Goal: Information Seeking & Learning: Learn about a topic

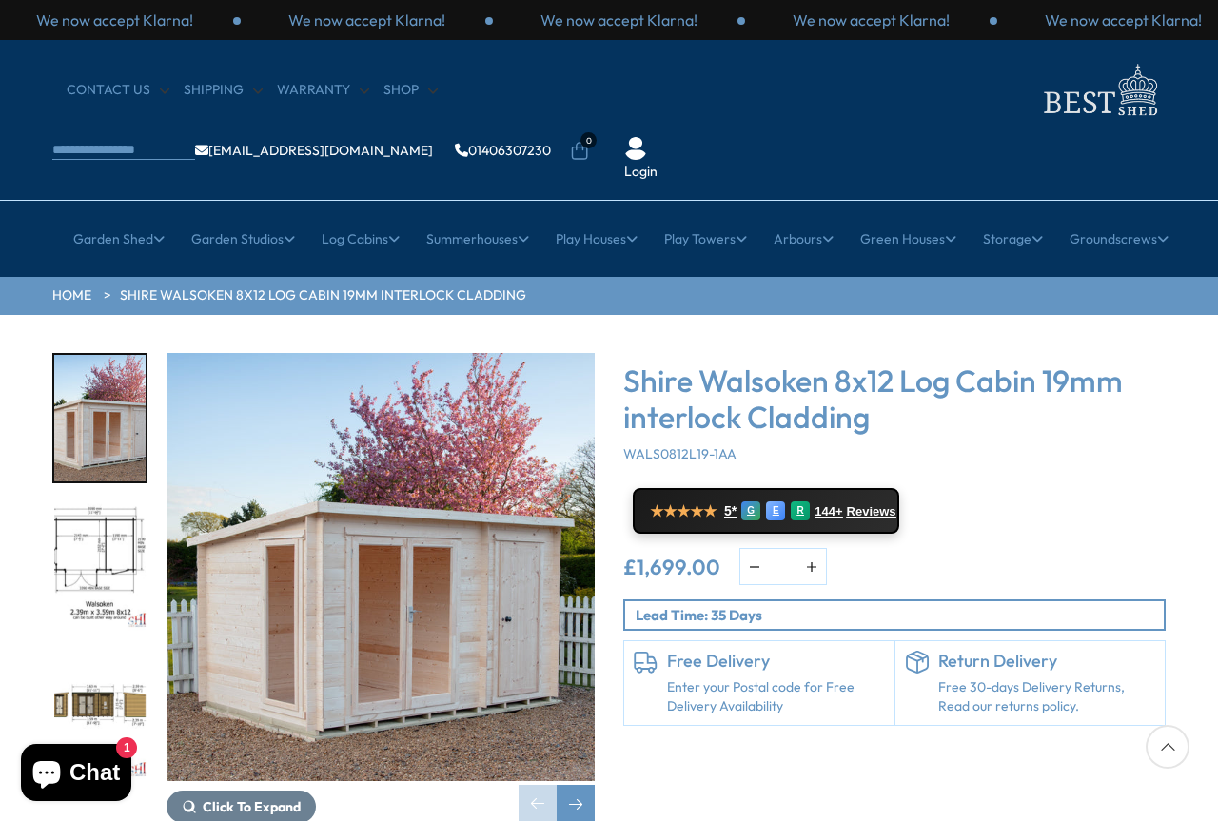
click at [68, 653] on img "3 / 8" at bounding box center [99, 716] width 91 height 127
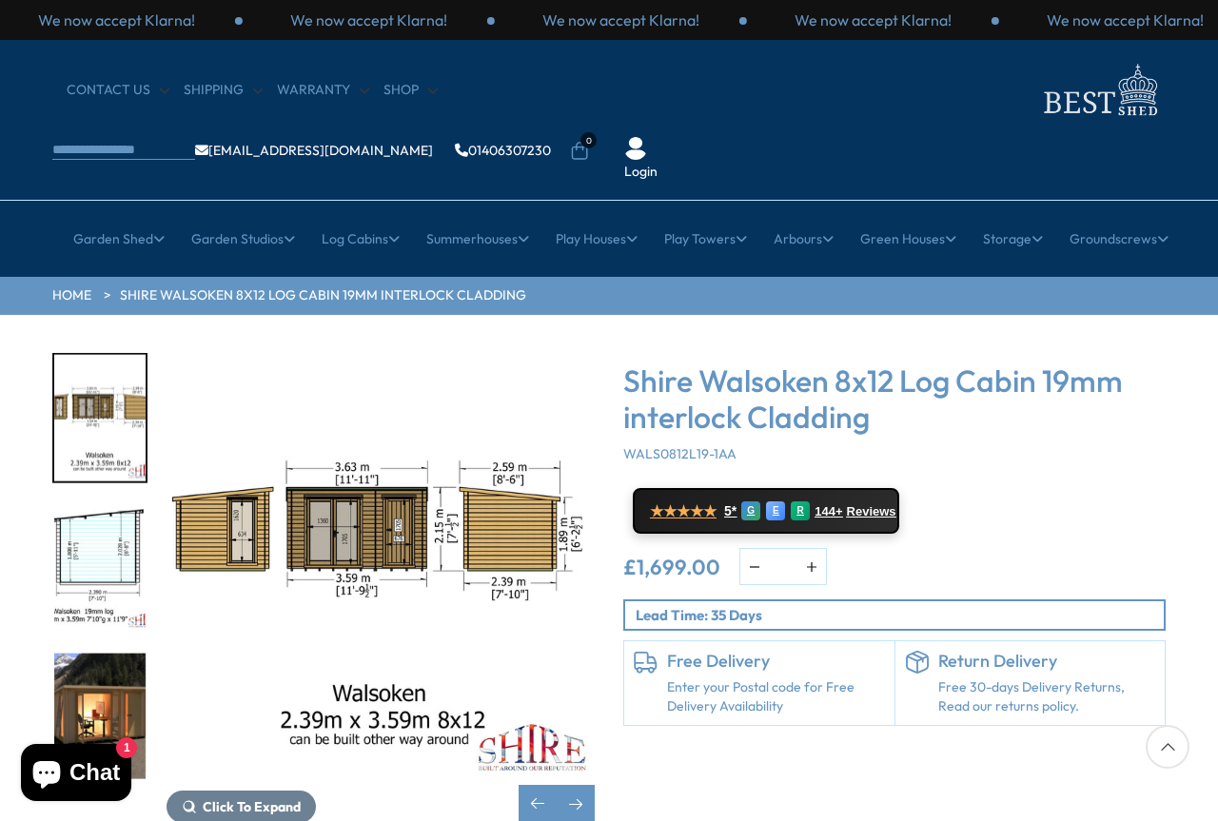
click at [108, 355] on img "3 / 8" at bounding box center [99, 418] width 91 height 127
click at [110, 665] on img "5 / 8" at bounding box center [99, 716] width 91 height 127
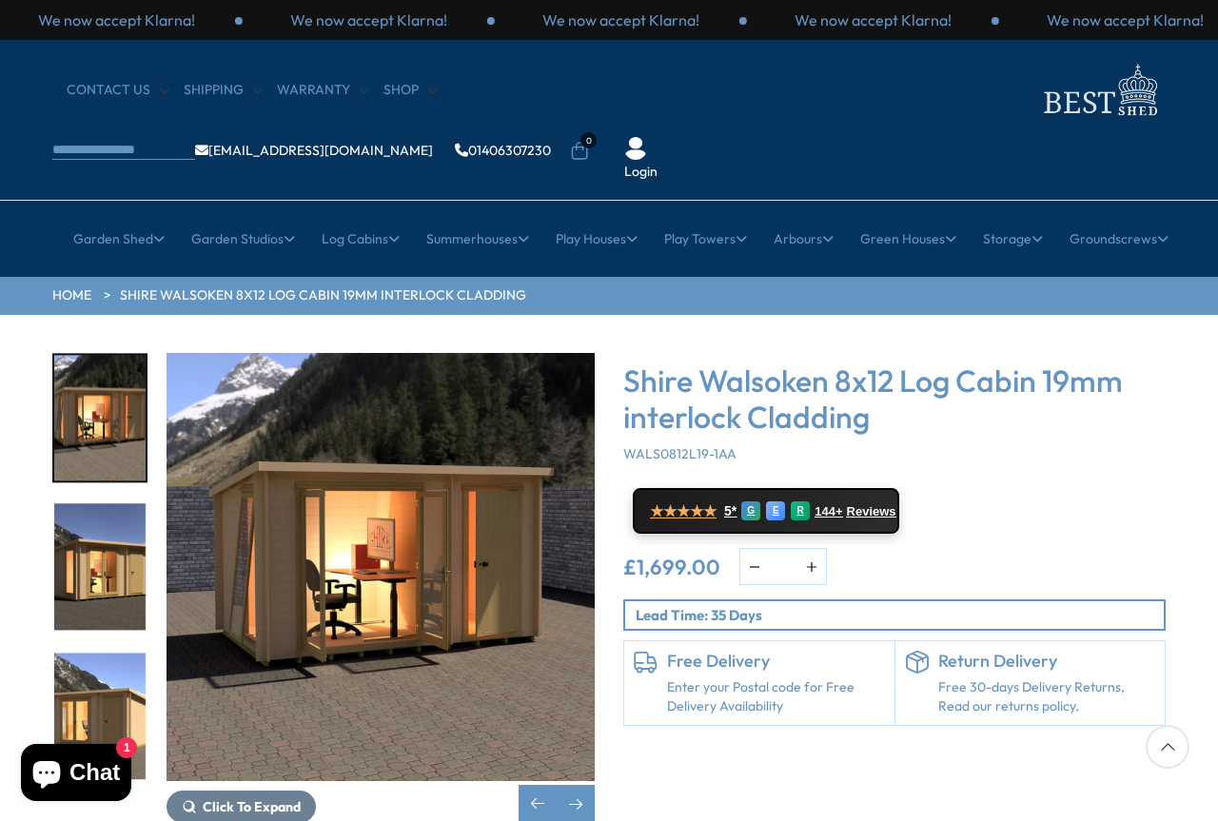
click at [76, 355] on img "5 / 8" at bounding box center [99, 418] width 91 height 127
click at [110, 504] on img "6 / 8" at bounding box center [99, 567] width 91 height 127
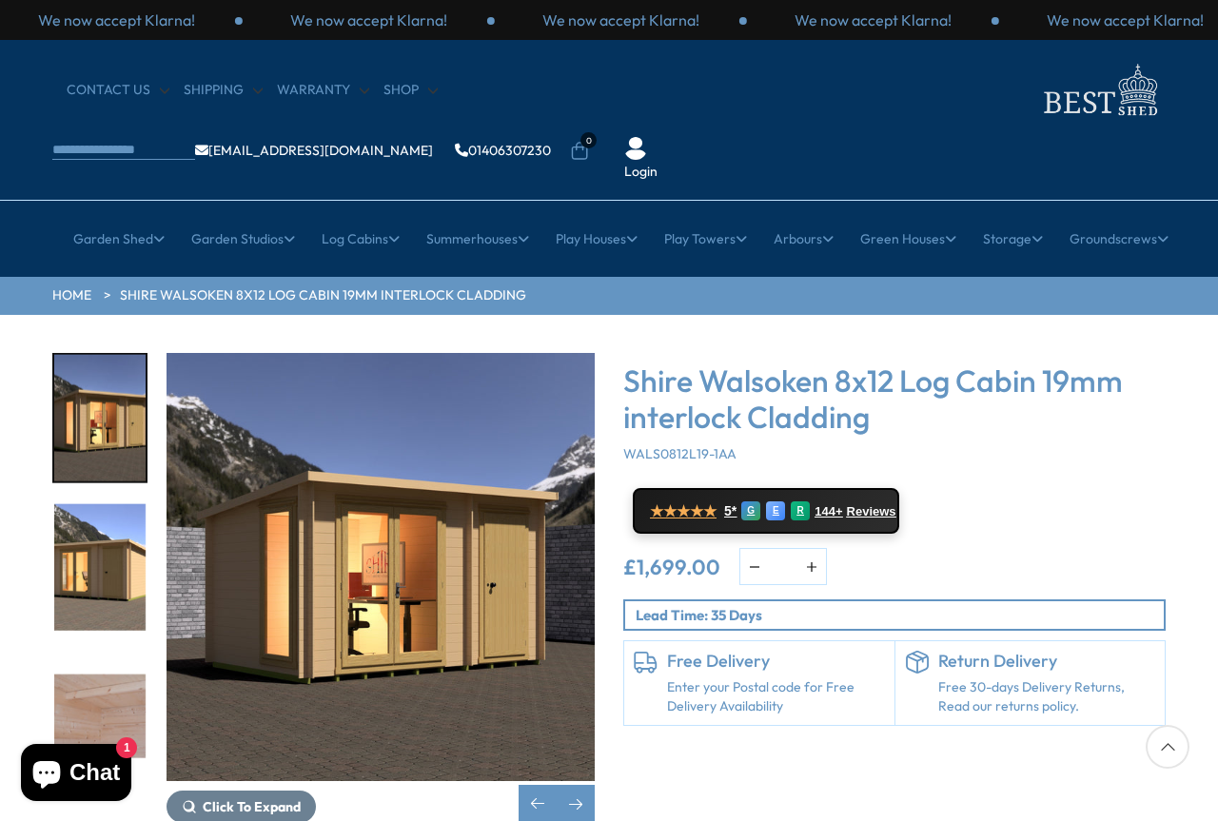
click at [96, 509] on img "7 / 8" at bounding box center [99, 567] width 91 height 127
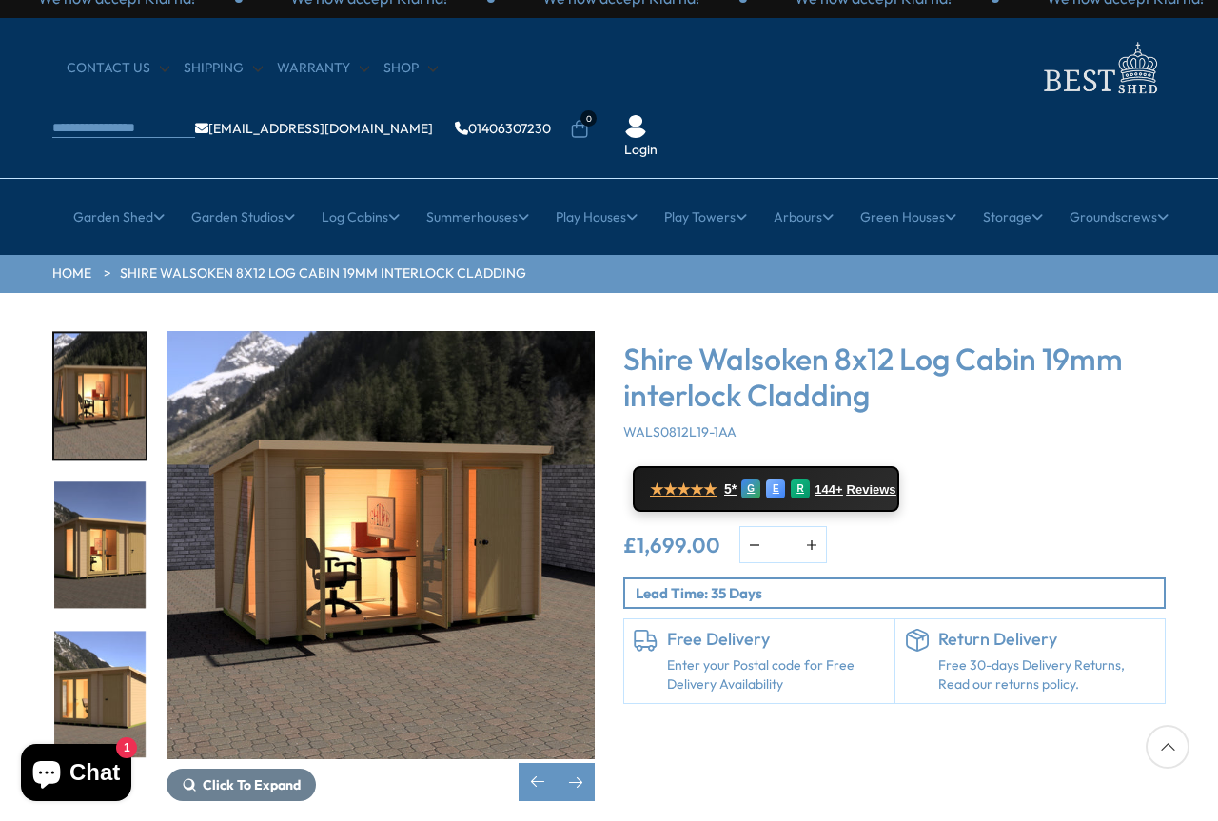
scroll to position [381, 0]
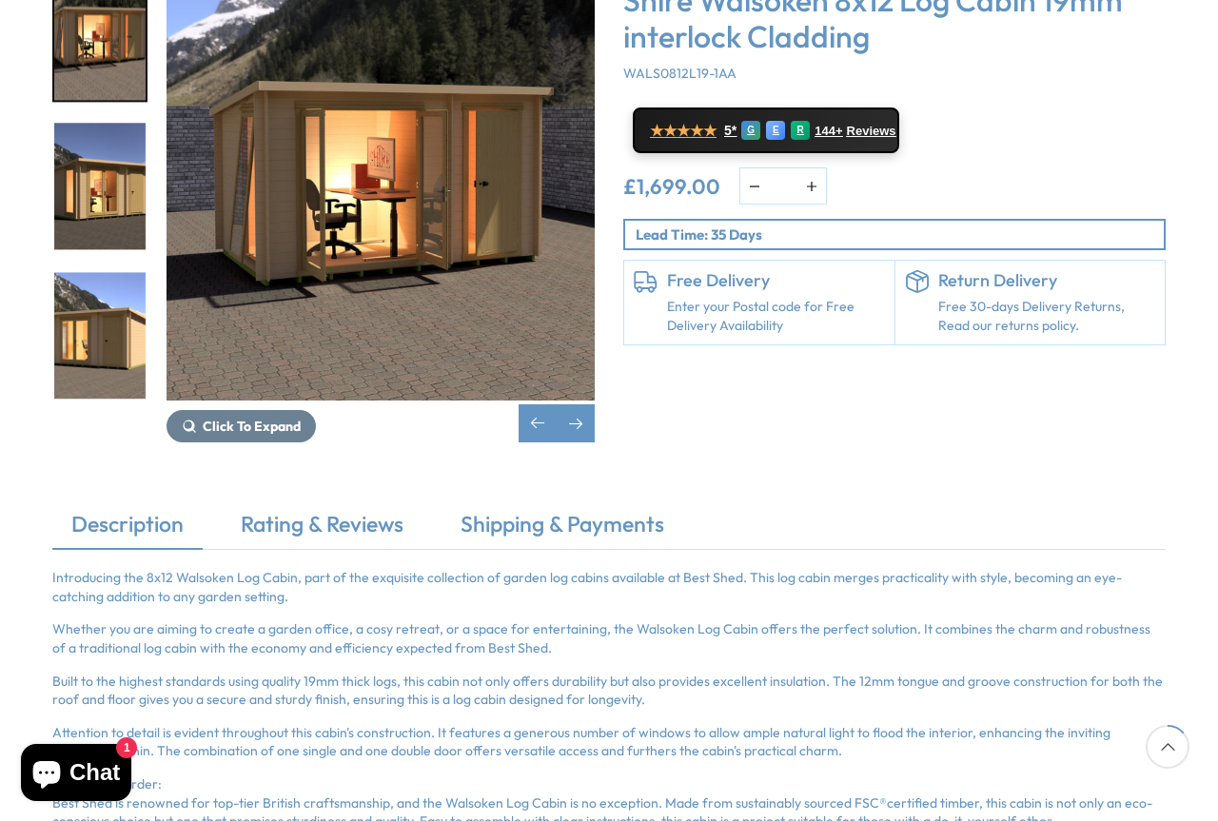
click at [96, 282] on img "7 / 8" at bounding box center [99, 335] width 91 height 127
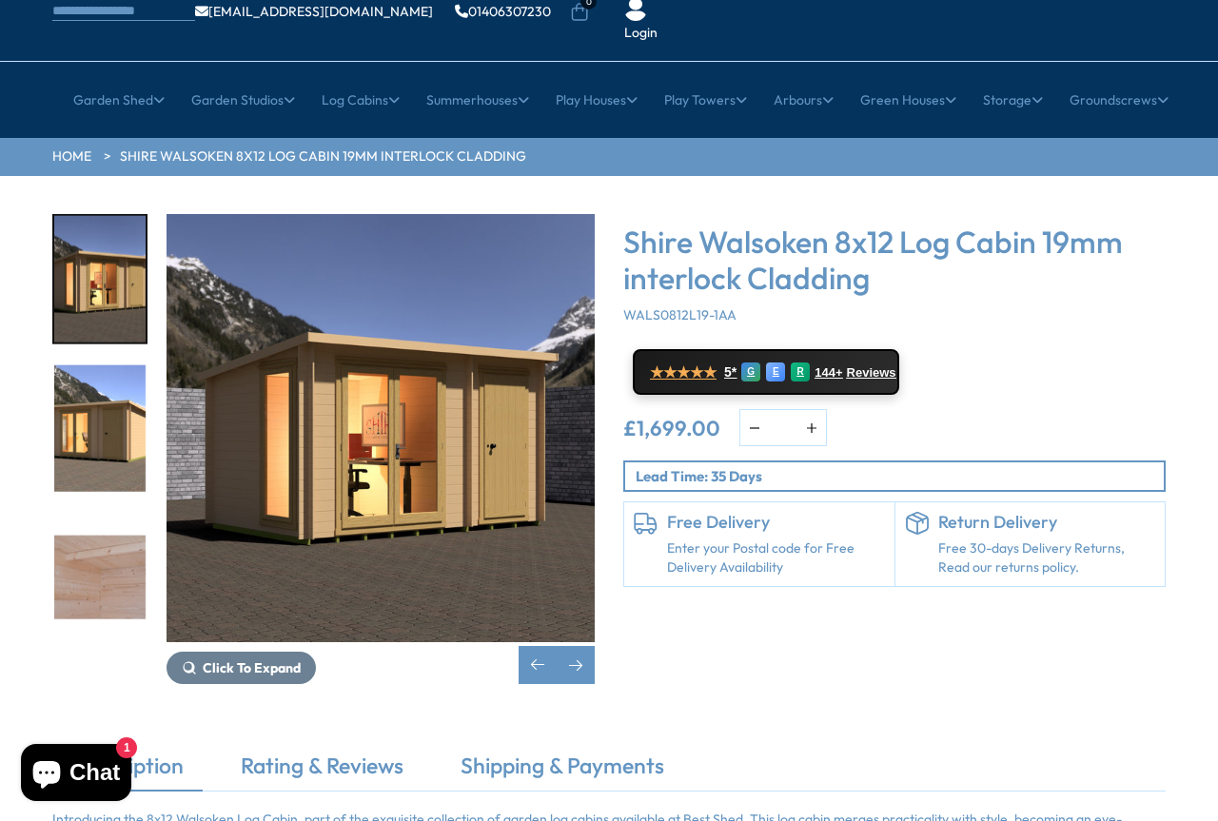
scroll to position [0, 0]
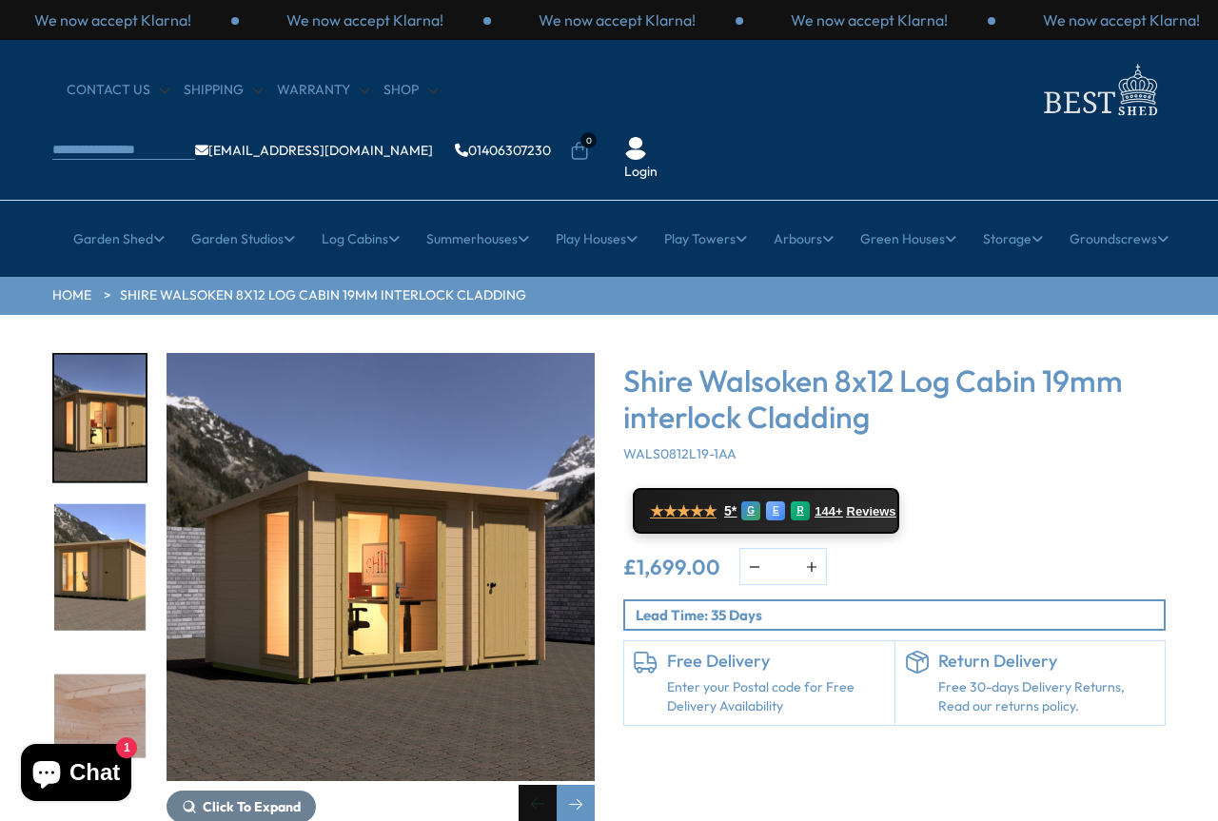
click at [528, 785] on div "Previous slide" at bounding box center [538, 804] width 38 height 38
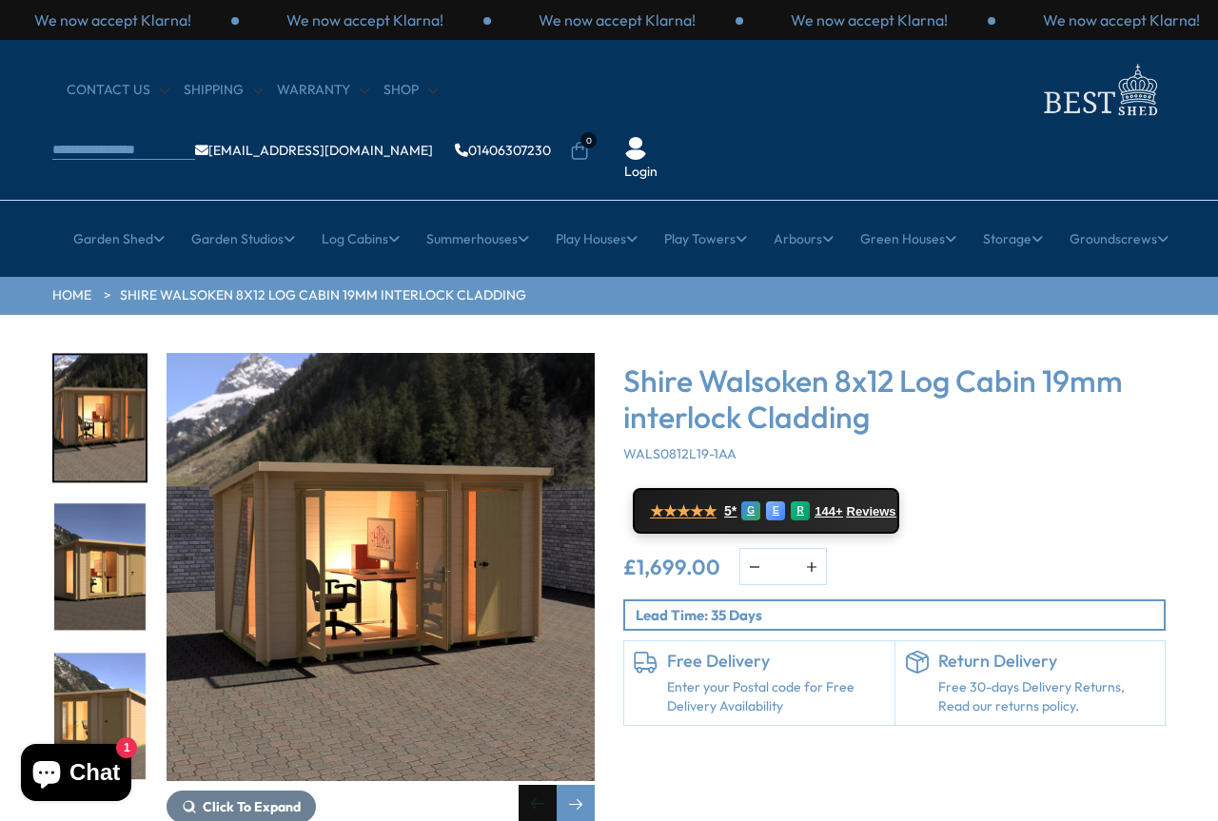
click at [525, 785] on div "Previous slide" at bounding box center [538, 804] width 38 height 38
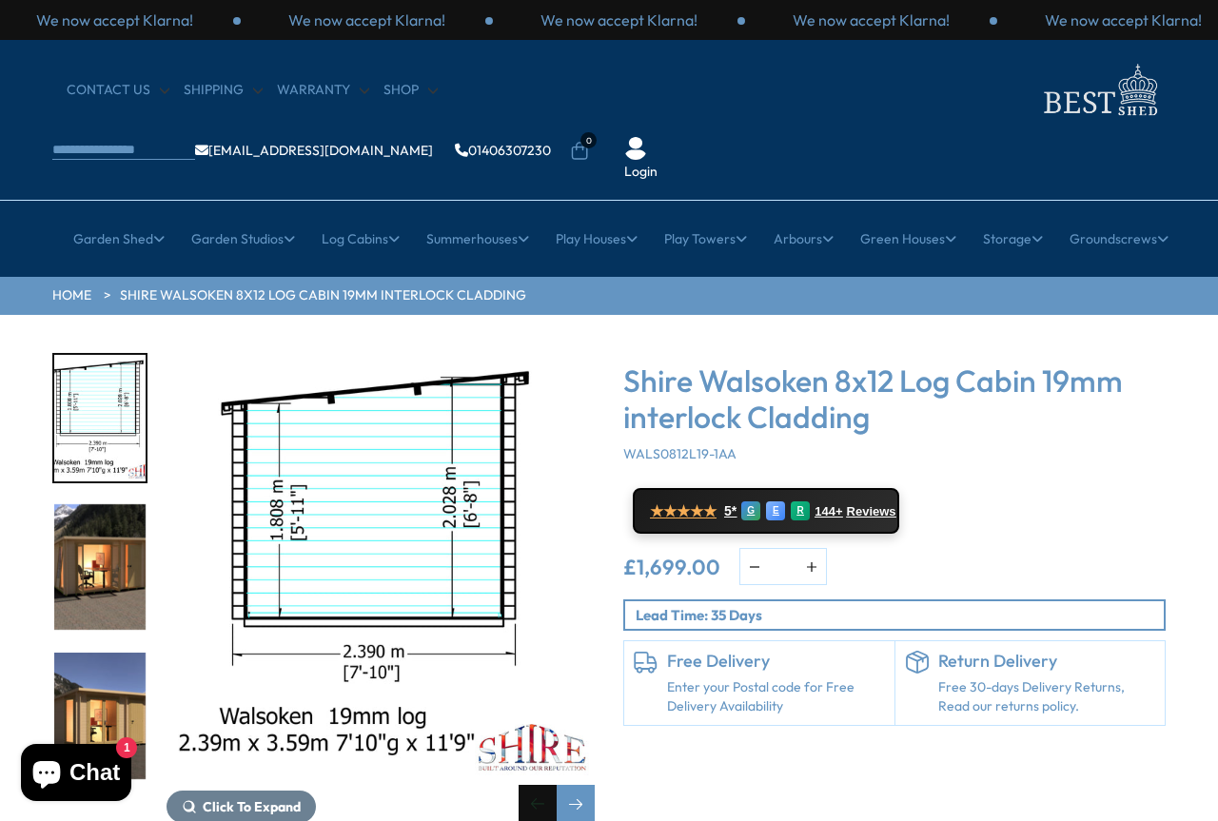
click at [525, 785] on div "Previous slide" at bounding box center [538, 804] width 38 height 38
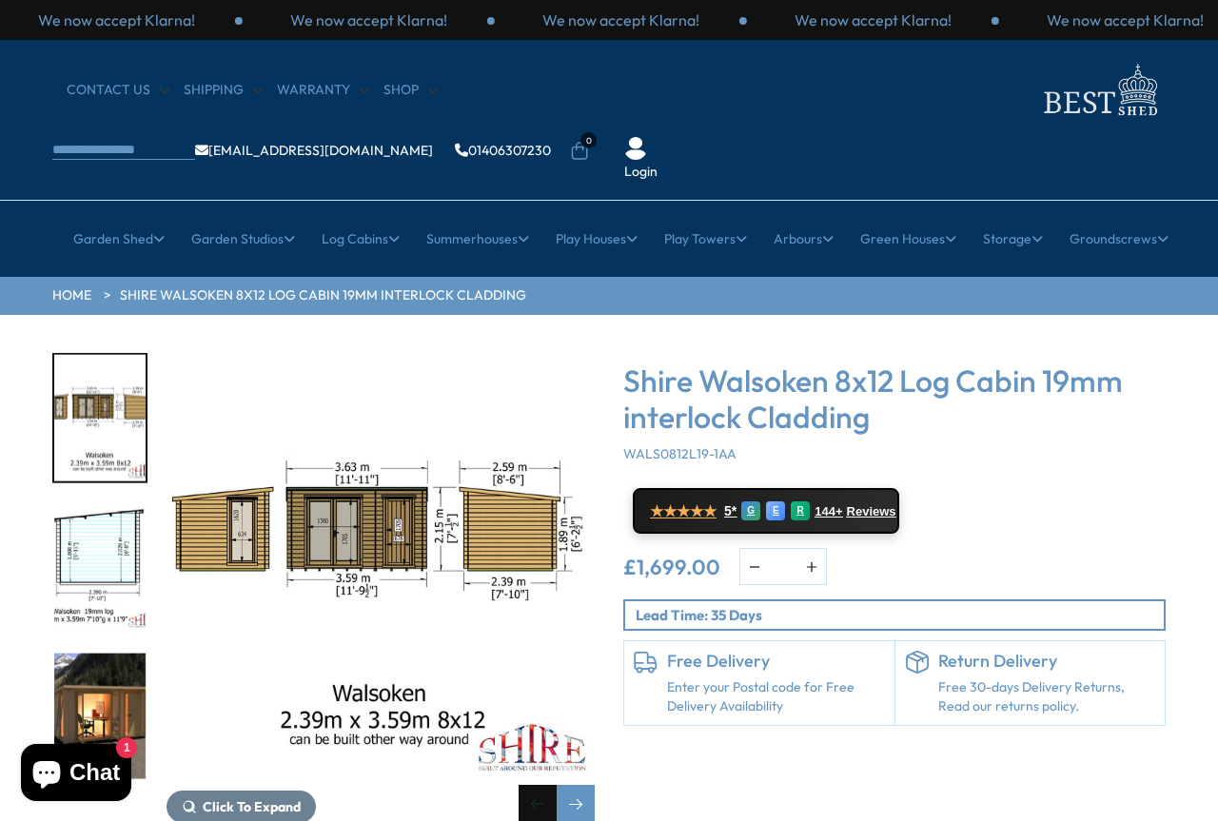
click at [536, 785] on div "Previous slide" at bounding box center [538, 804] width 38 height 38
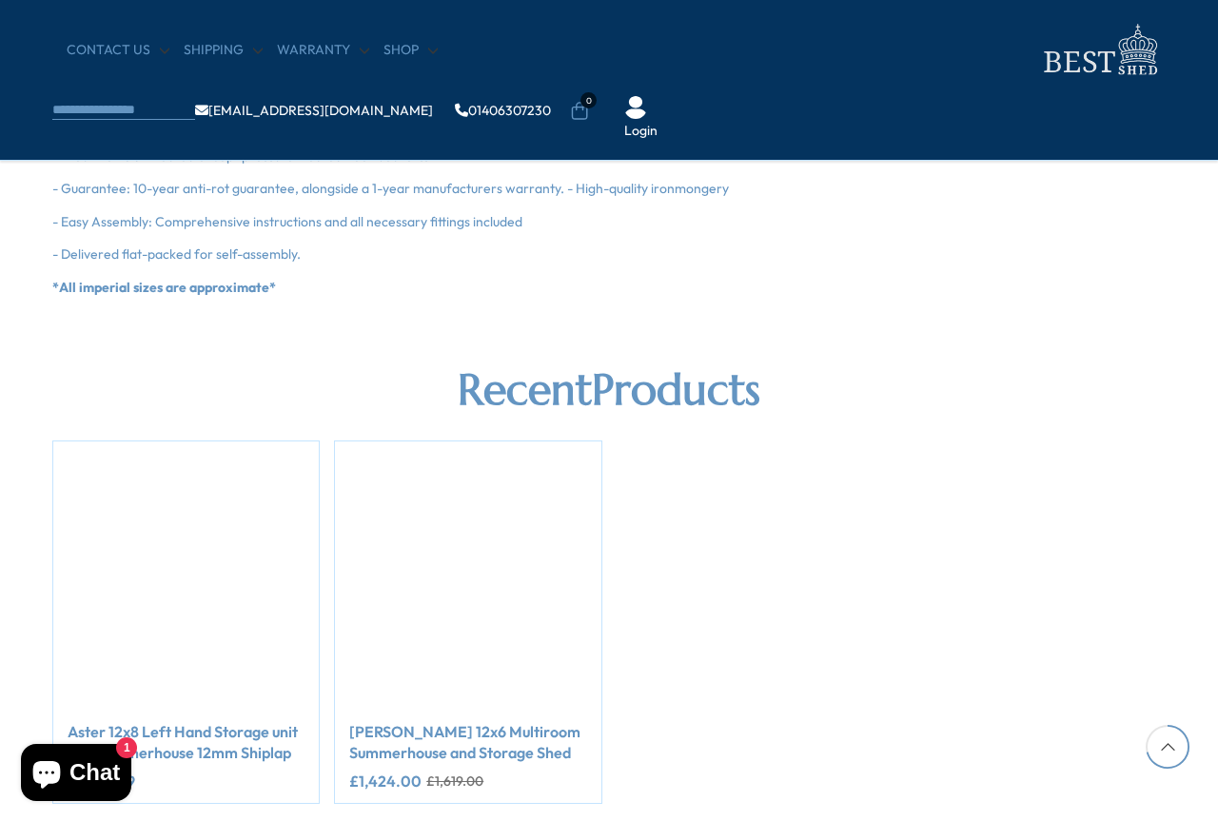
scroll to position [1999, 0]
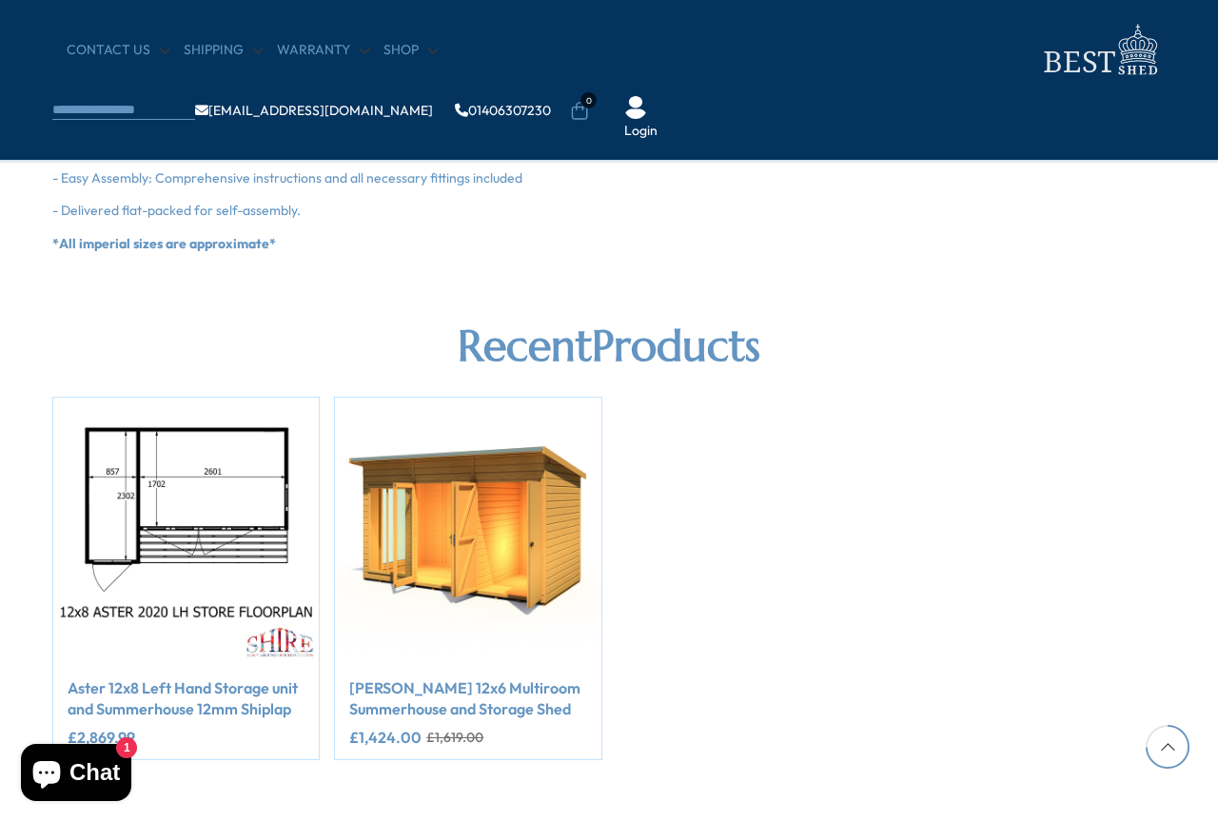
click at [477, 594] on img "2 / 2" at bounding box center [468, 531] width 266 height 266
